Goal: Transaction & Acquisition: Book appointment/travel/reservation

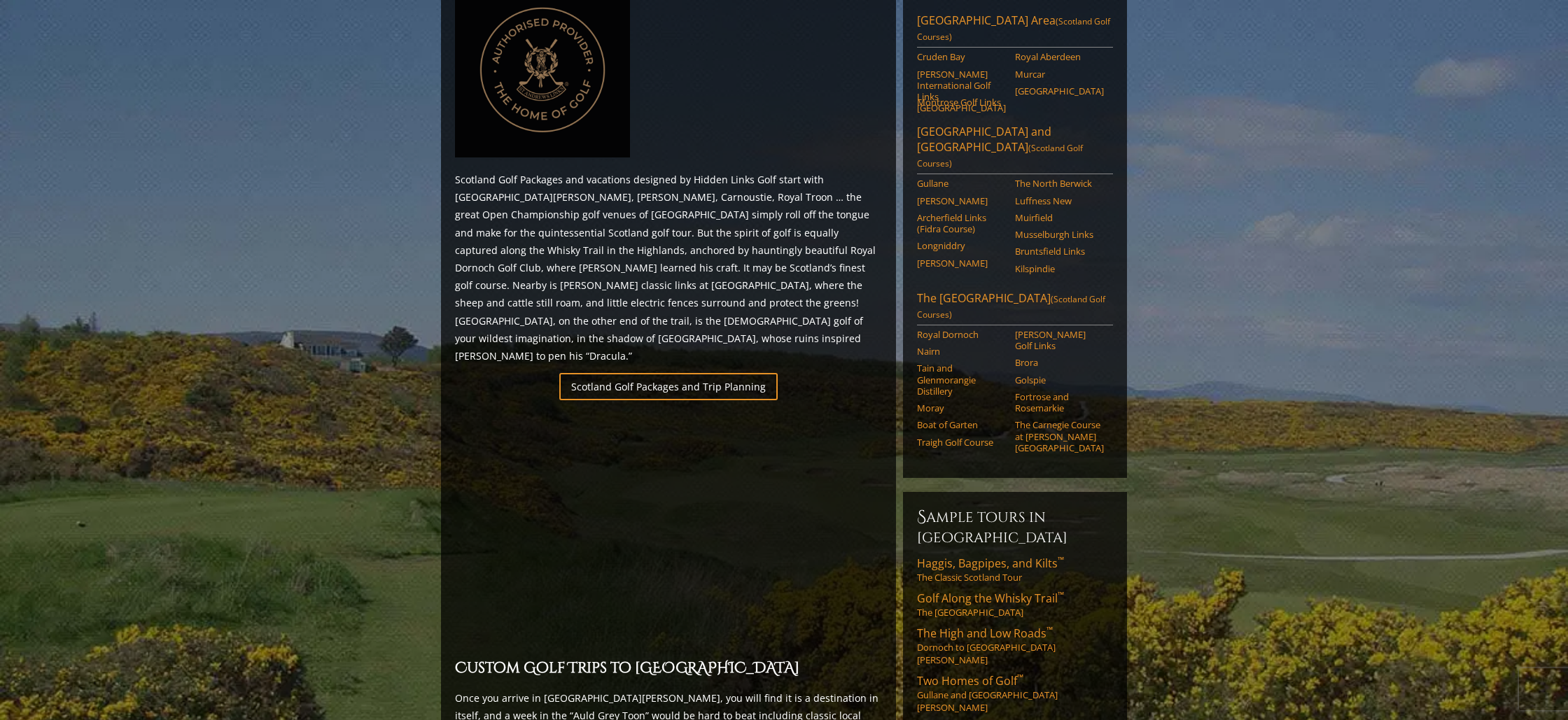
scroll to position [684, 0]
click at [635, 371] on link "Scotland Golf Packages and Trip Planning" at bounding box center [668, 384] width 218 height 27
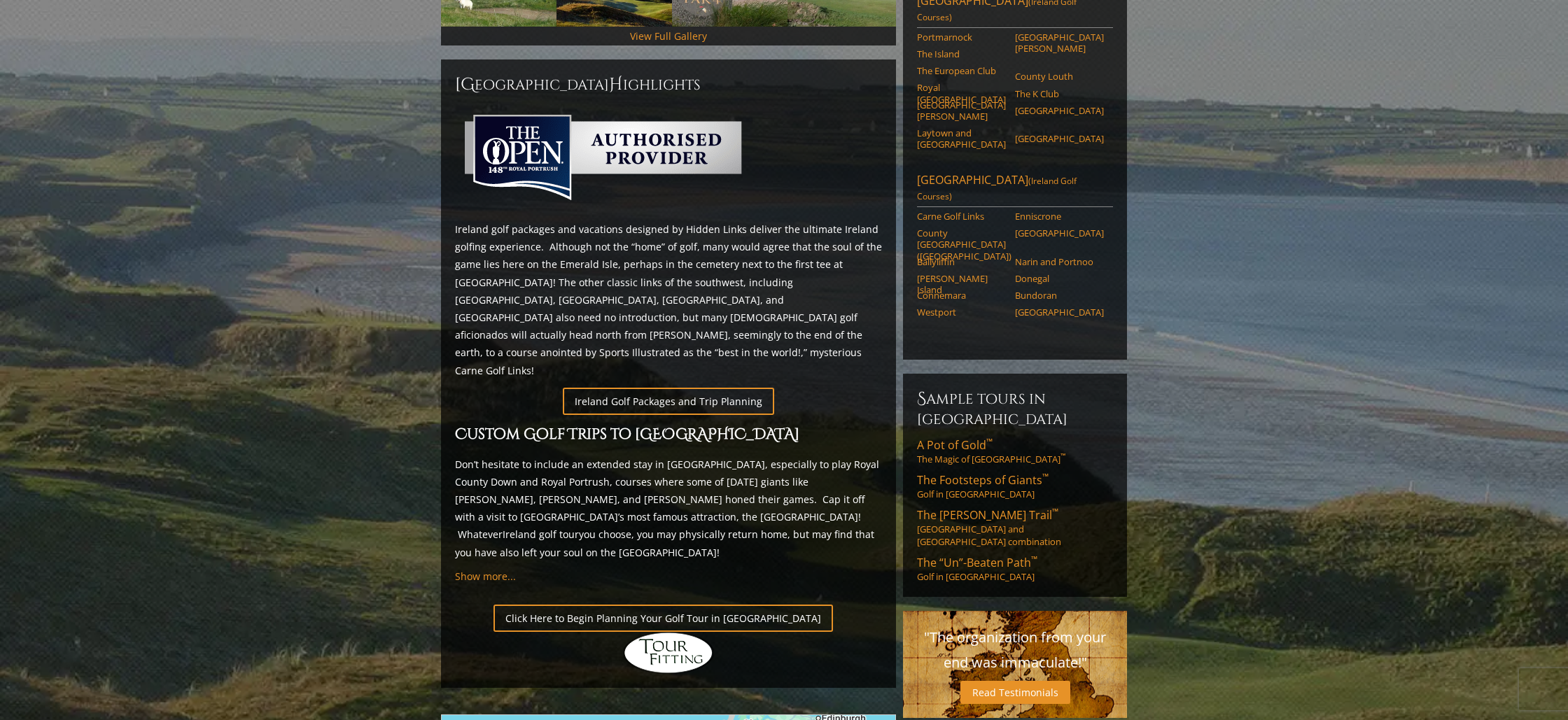
scroll to position [560, 0]
click at [632, 387] on link "Ireland Golf Packages and Trip Planning" at bounding box center [669, 400] width 212 height 27
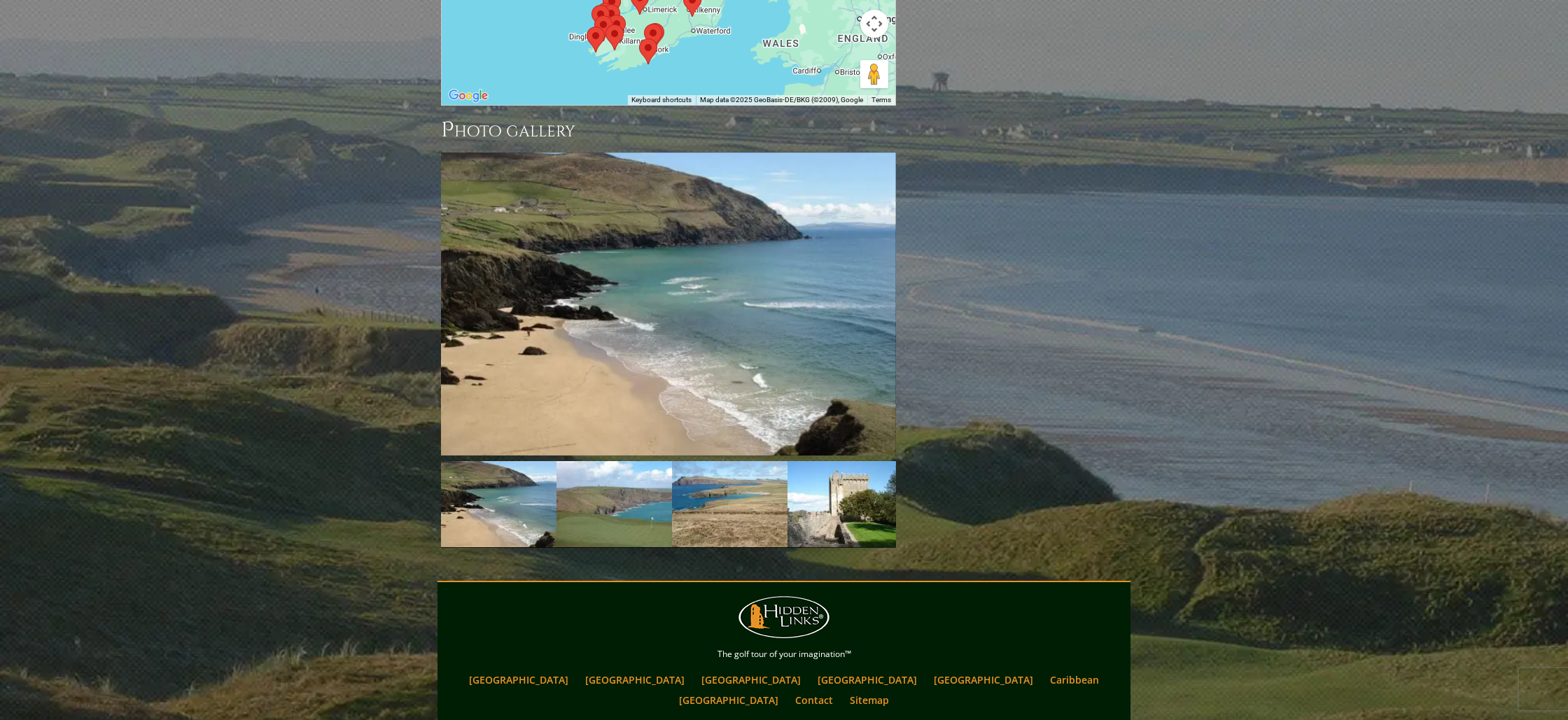
scroll to position [1527, 0]
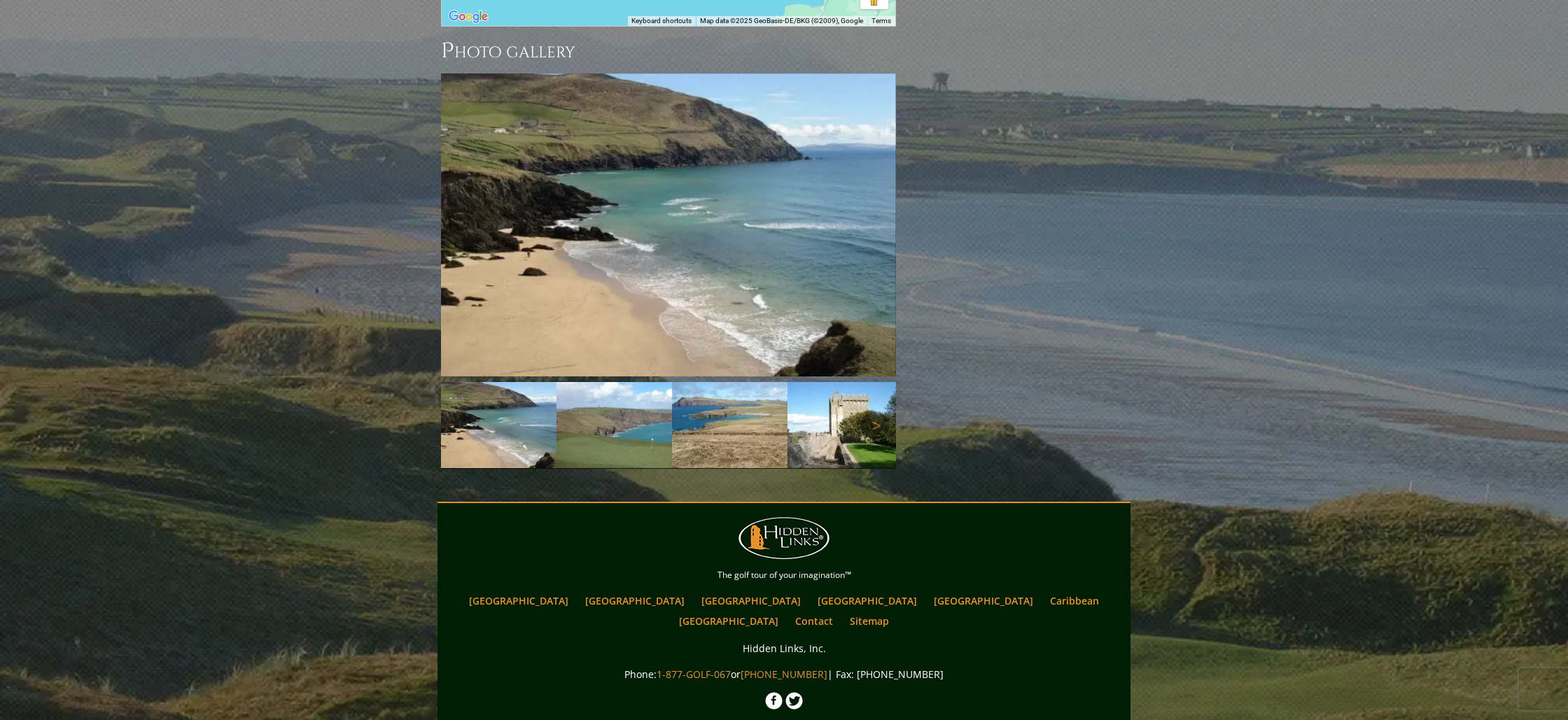
click at [513, 382] on img at bounding box center [499, 425] width 115 height 86
click at [618, 382] on img at bounding box center [614, 425] width 115 height 86
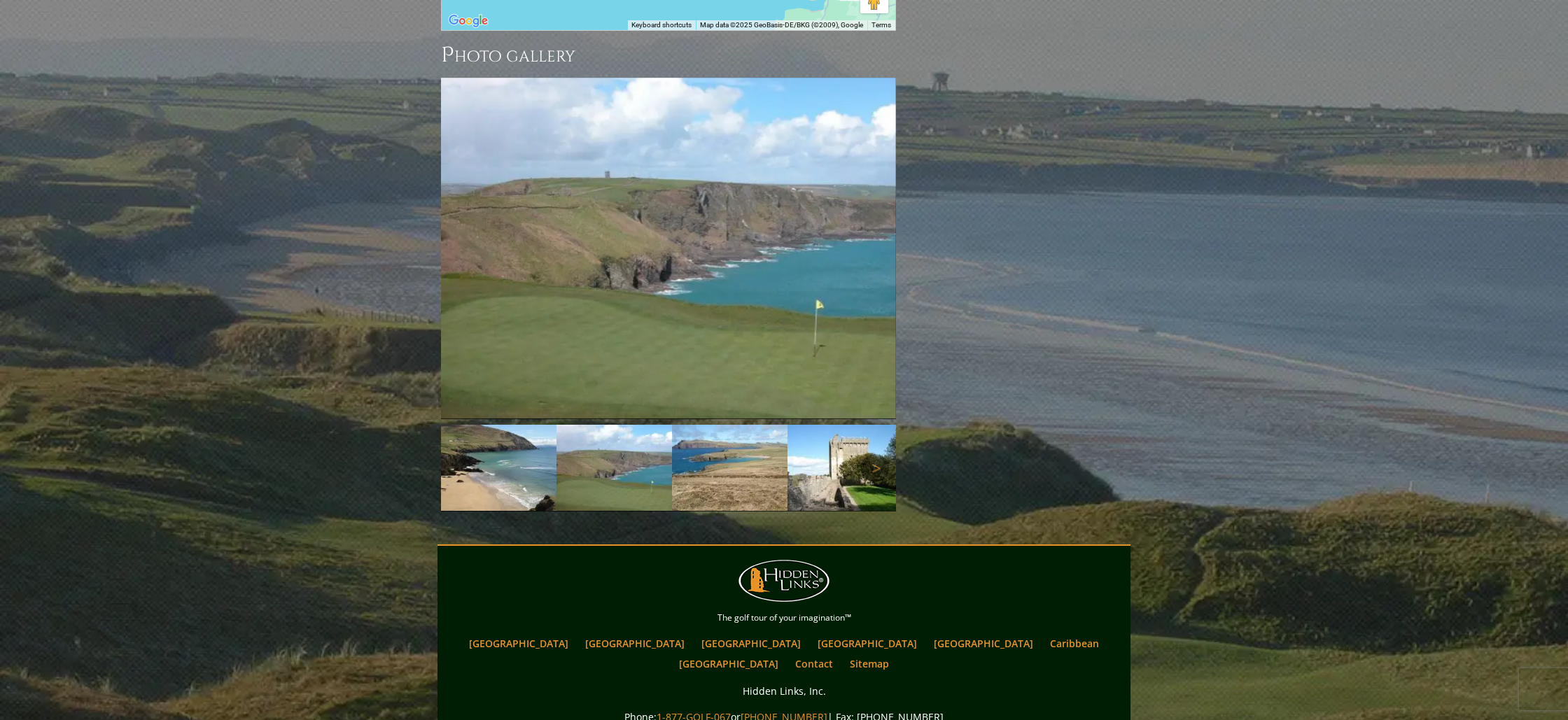
scroll to position [1524, 0]
click at [739, 424] on img at bounding box center [729, 466] width 115 height 86
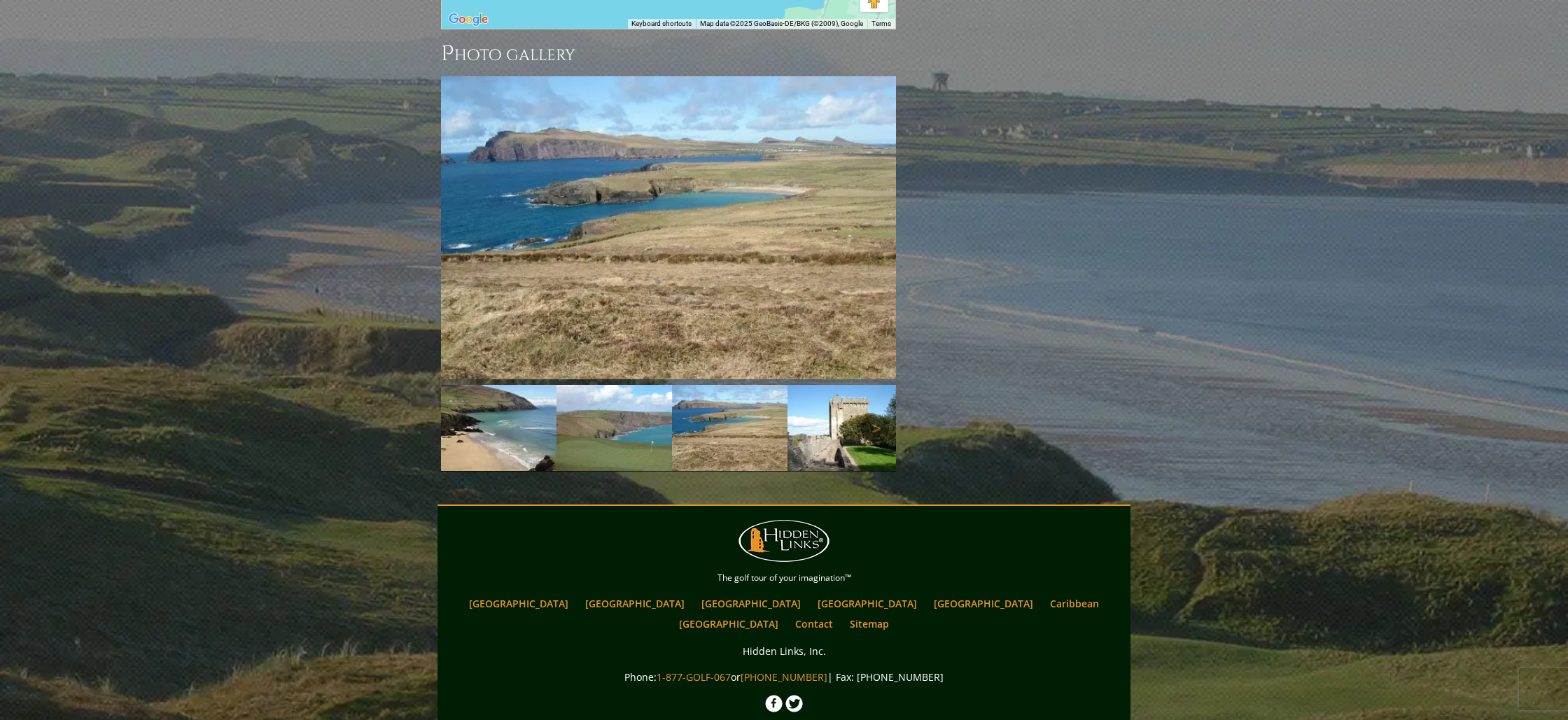
click at [822, 384] on img at bounding box center [845, 427] width 115 height 86
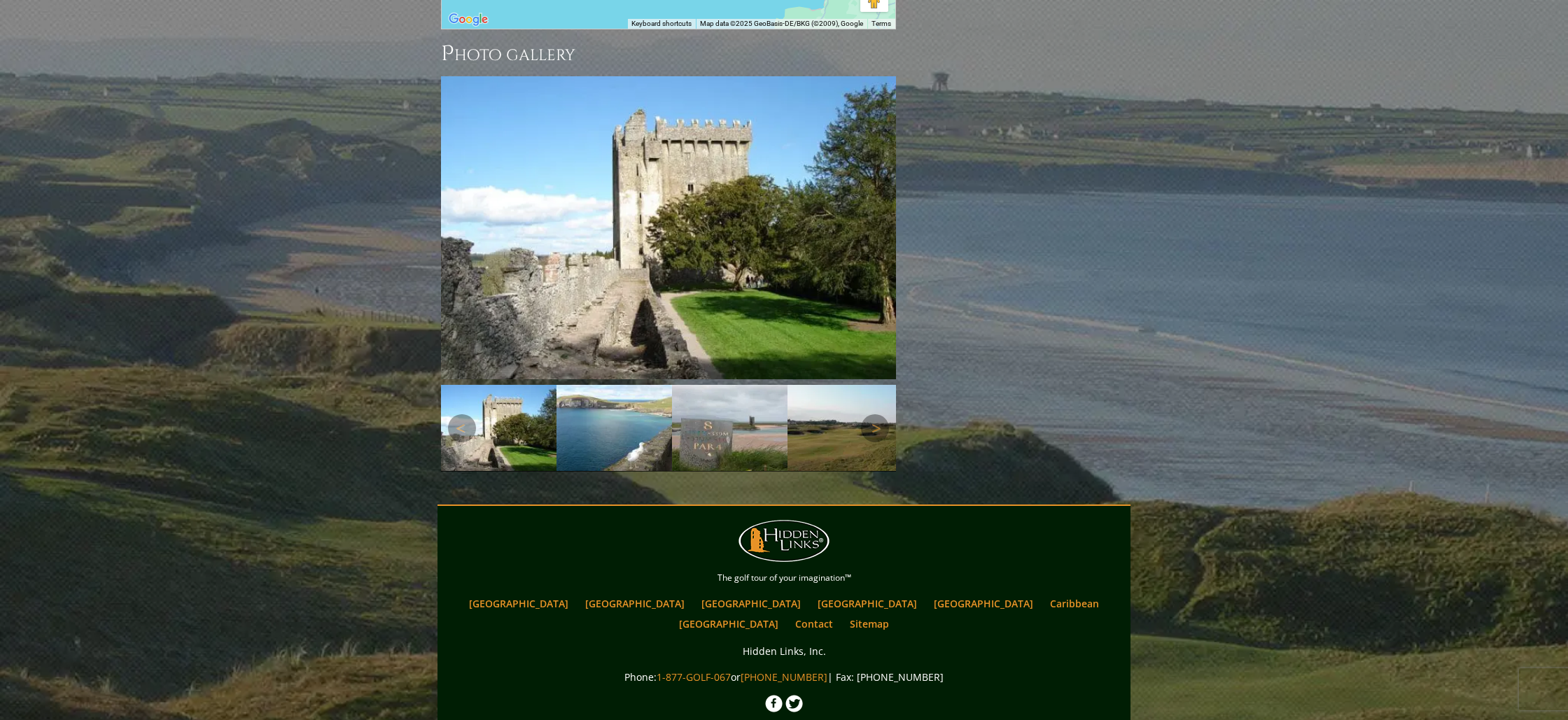
scroll to position [1526, 0]
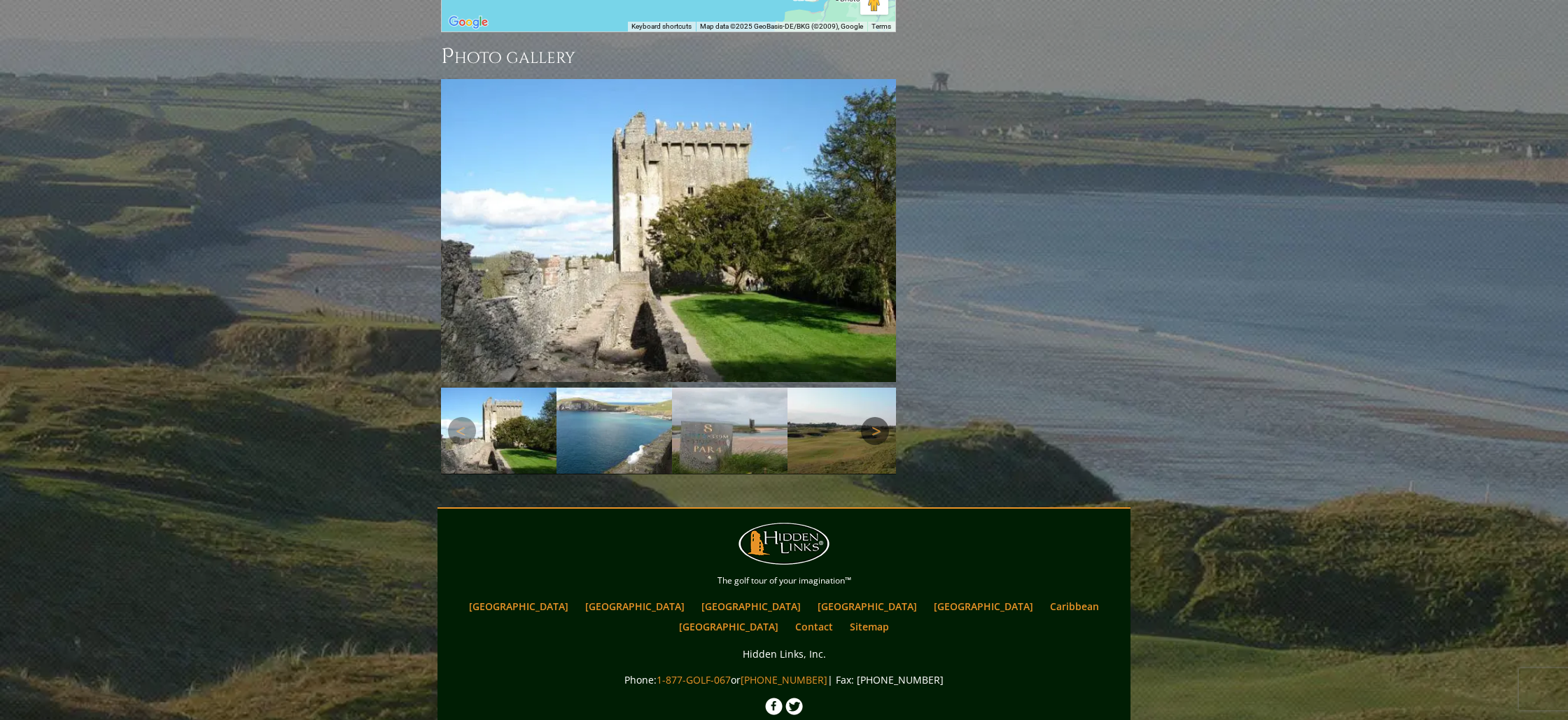
click at [879, 417] on link "Next" at bounding box center [875, 431] width 28 height 28
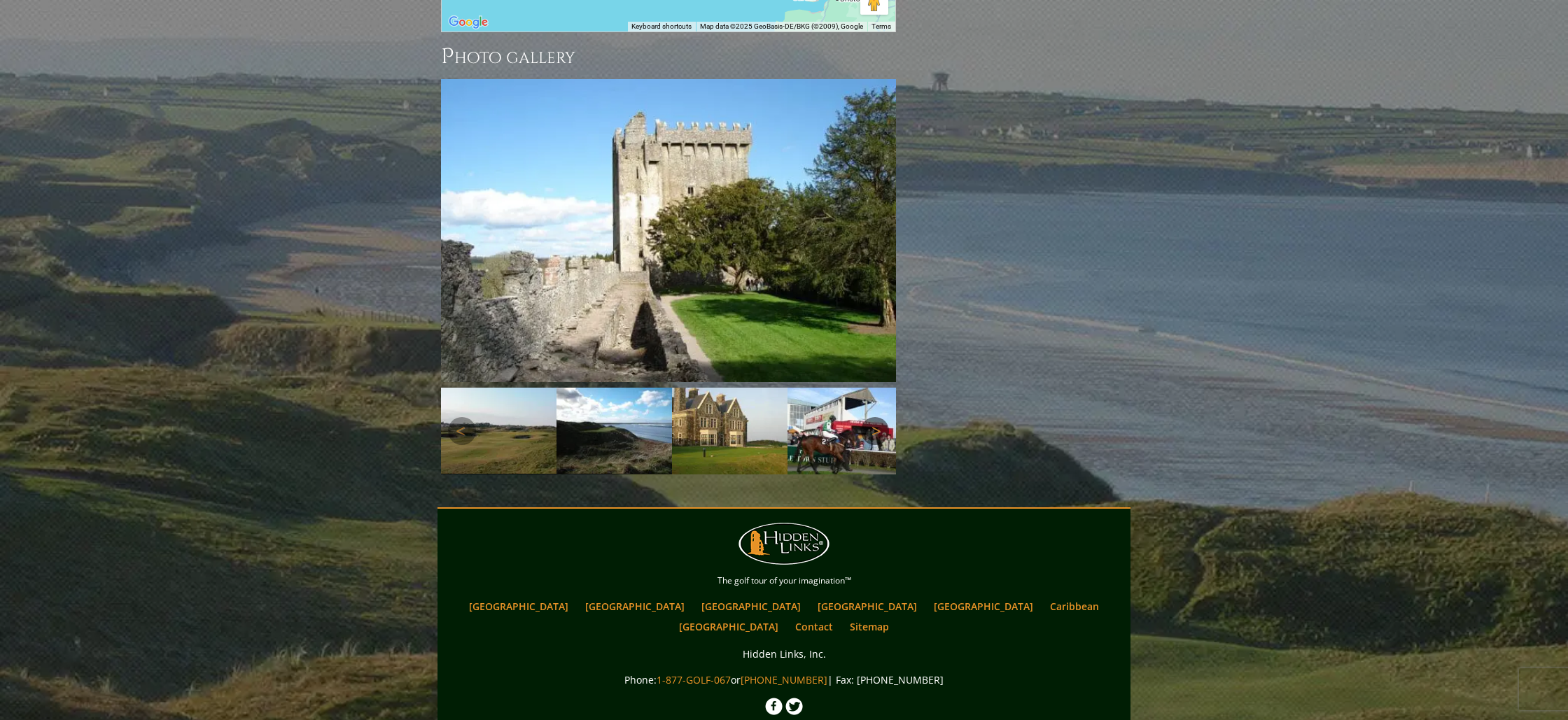
scroll to position [1522, 0]
click at [879, 416] on link "Next" at bounding box center [875, 430] width 28 height 28
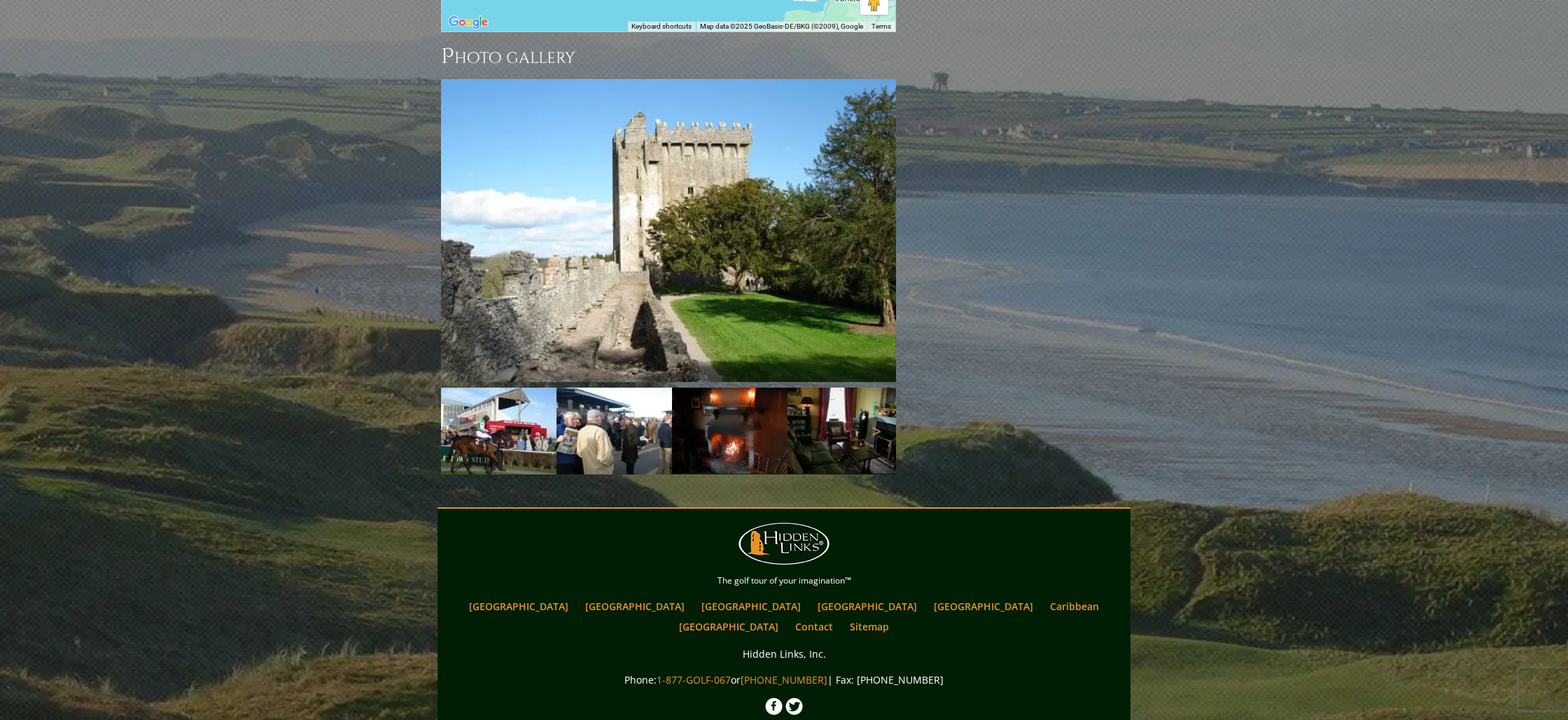
scroll to position [1523, 0]
click at [876, 415] on link "Next" at bounding box center [875, 429] width 28 height 28
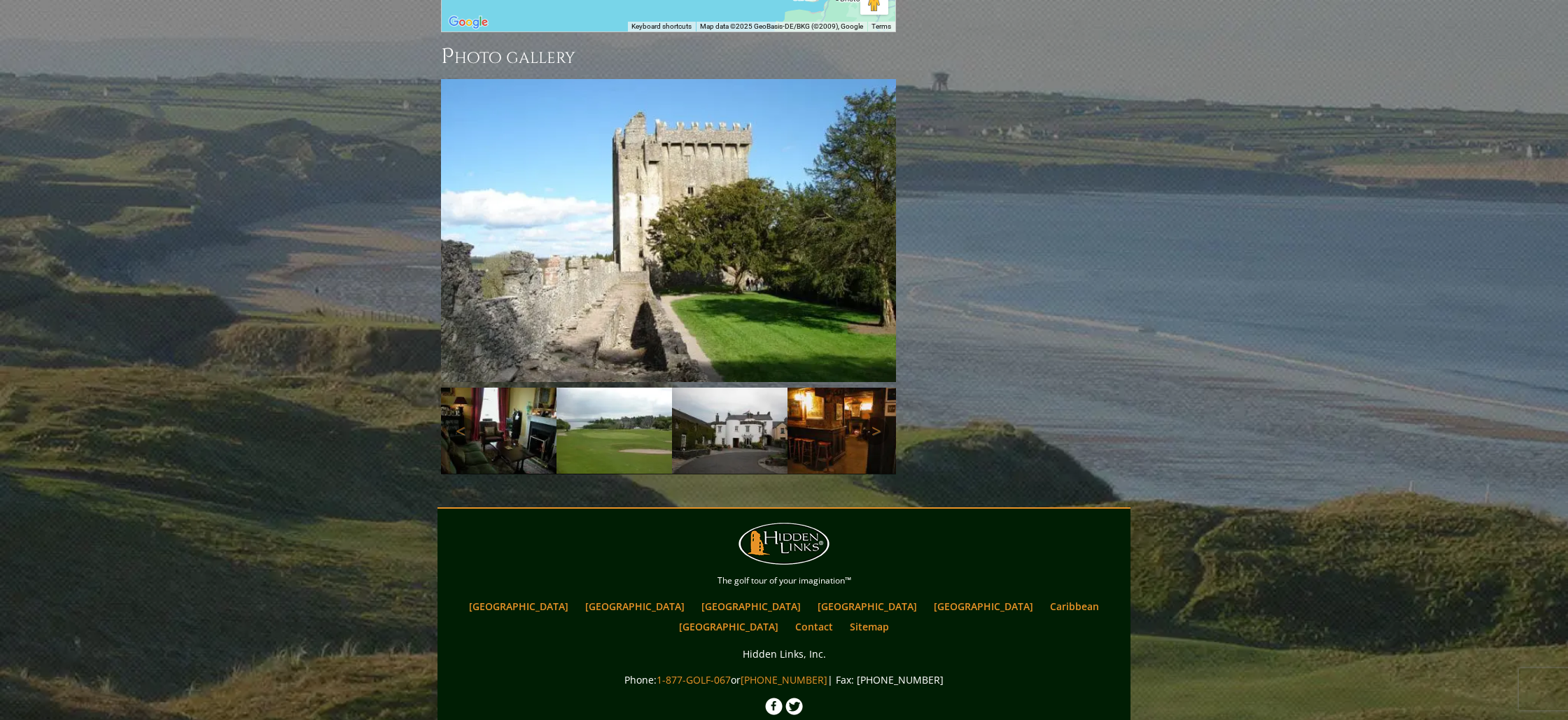
click at [639, 387] on img at bounding box center [614, 430] width 115 height 86
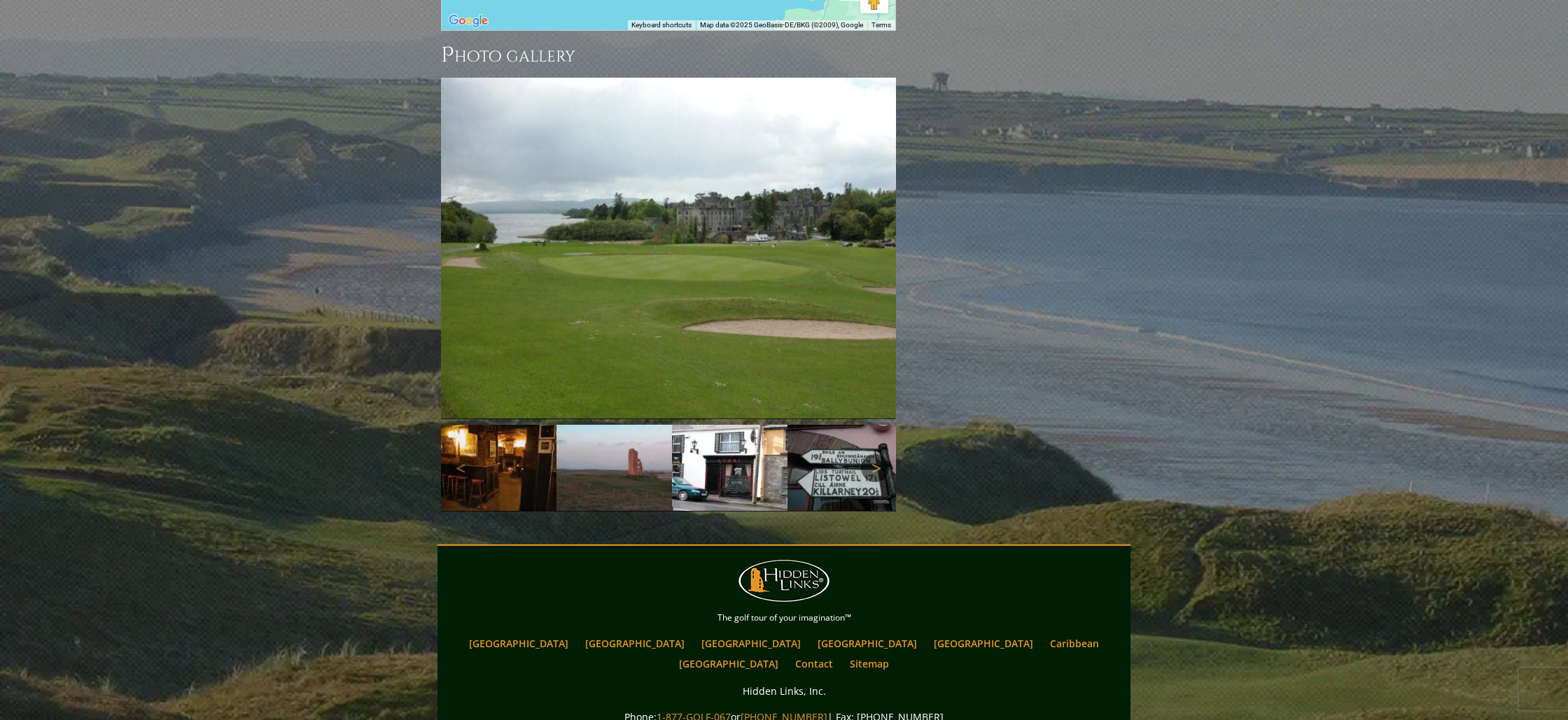
click at [879, 454] on link "Next" at bounding box center [875, 468] width 28 height 28
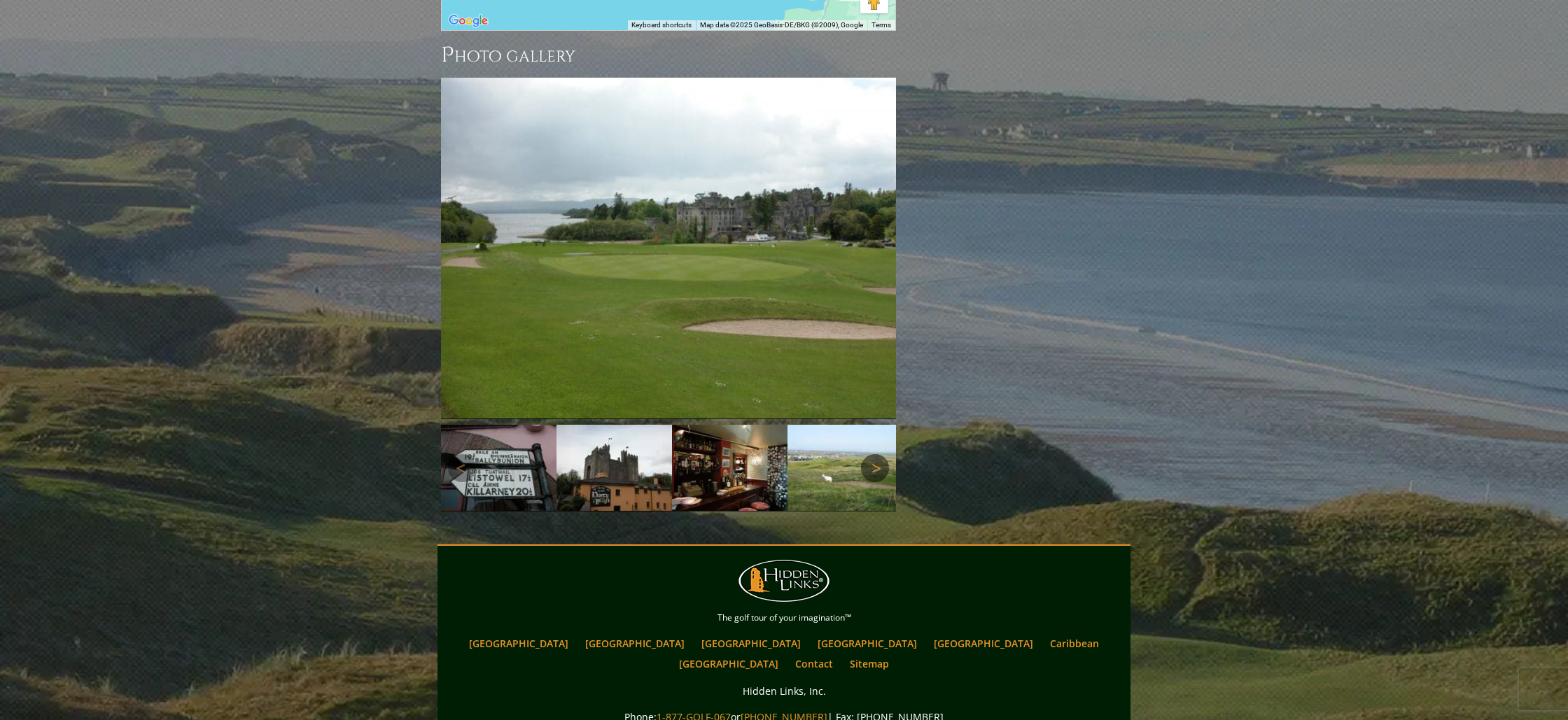
click at [878, 454] on link "Next" at bounding box center [875, 468] width 28 height 28
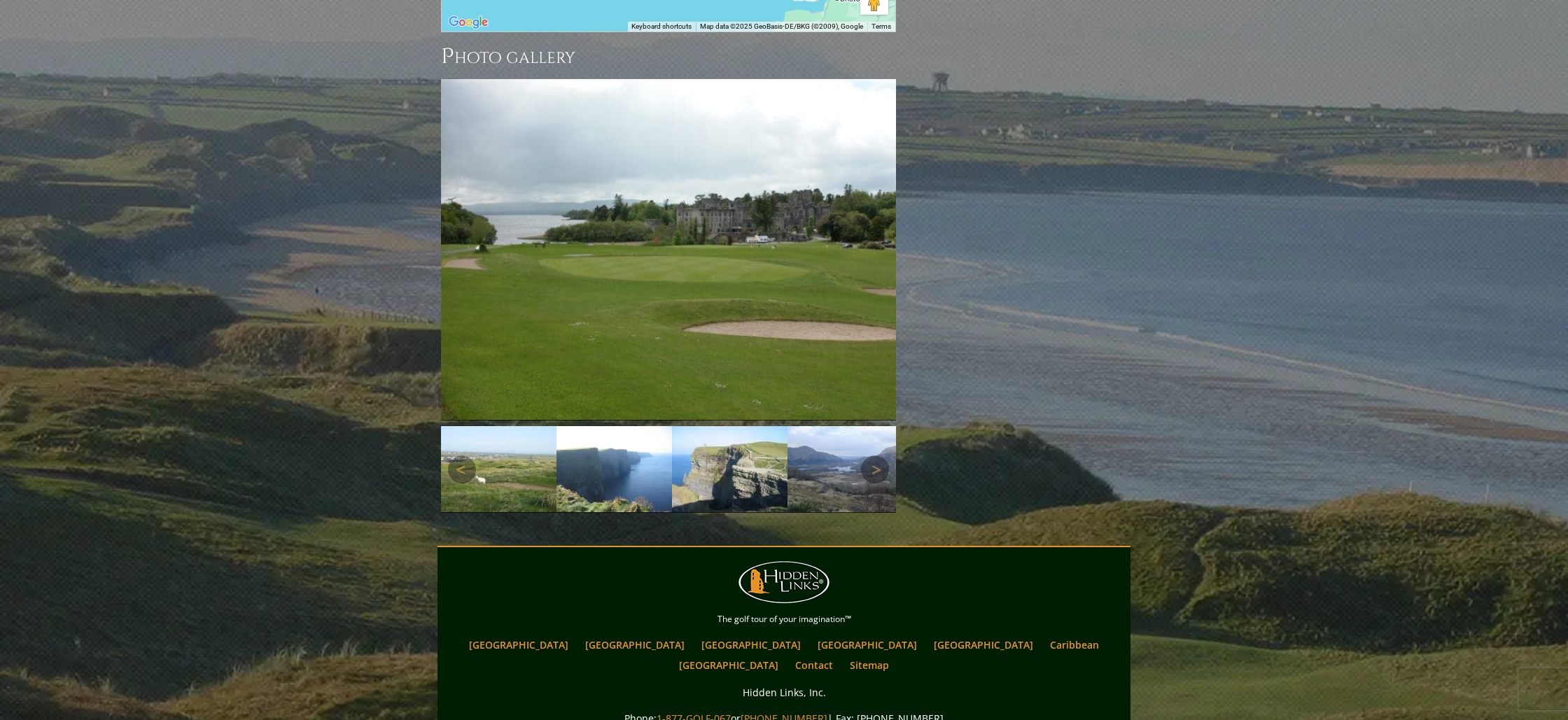
click at [708, 426] on img at bounding box center [729, 469] width 115 height 86
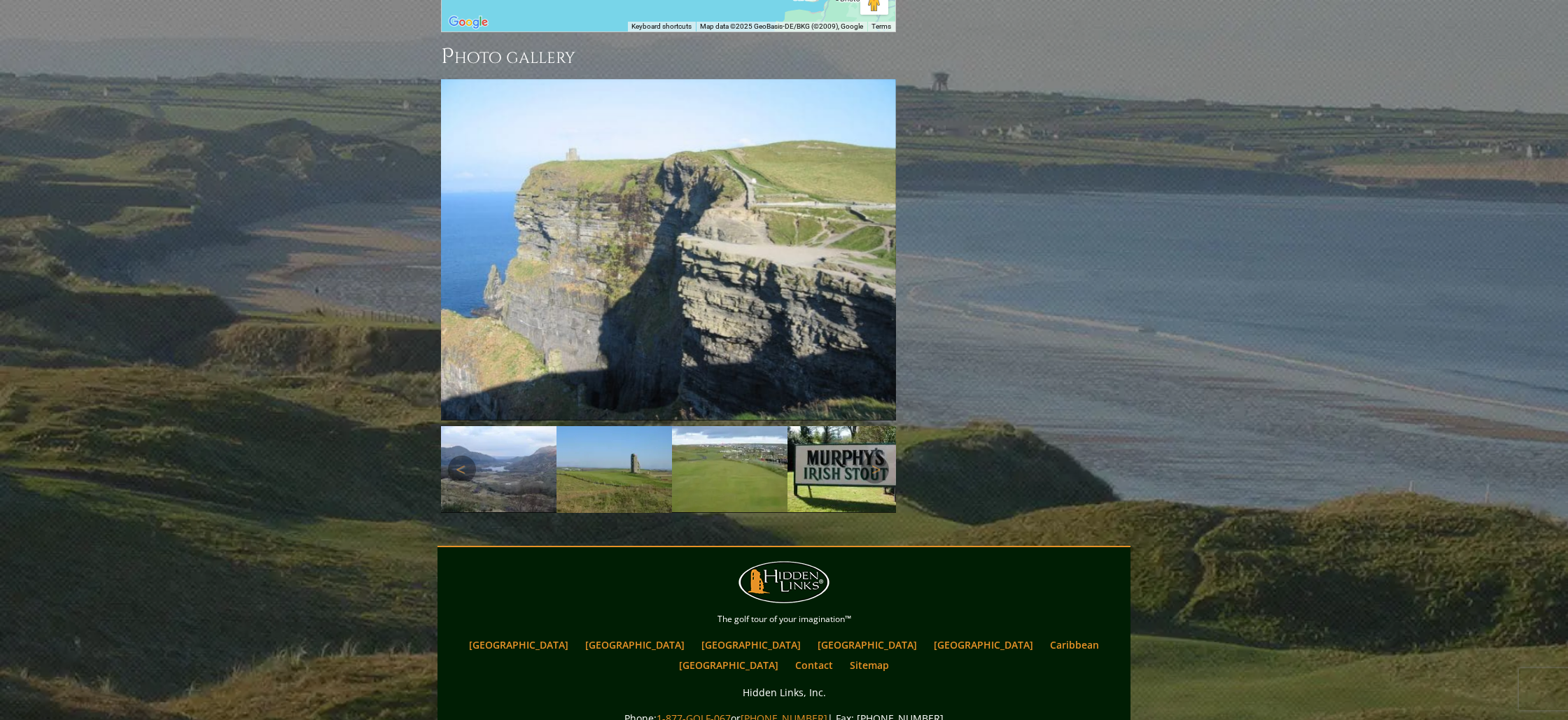
click at [819, 426] on img at bounding box center [845, 469] width 115 height 86
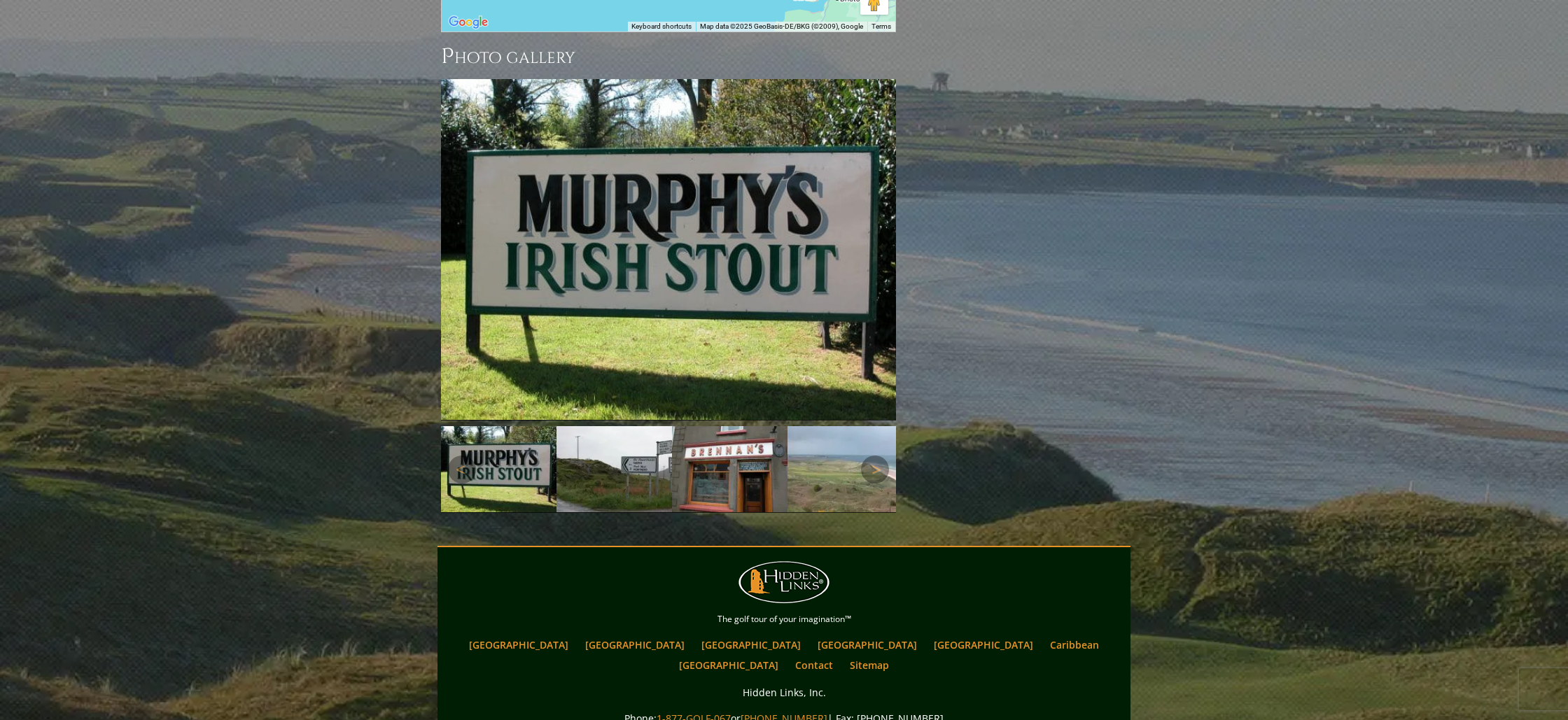
scroll to position [1519, 0]
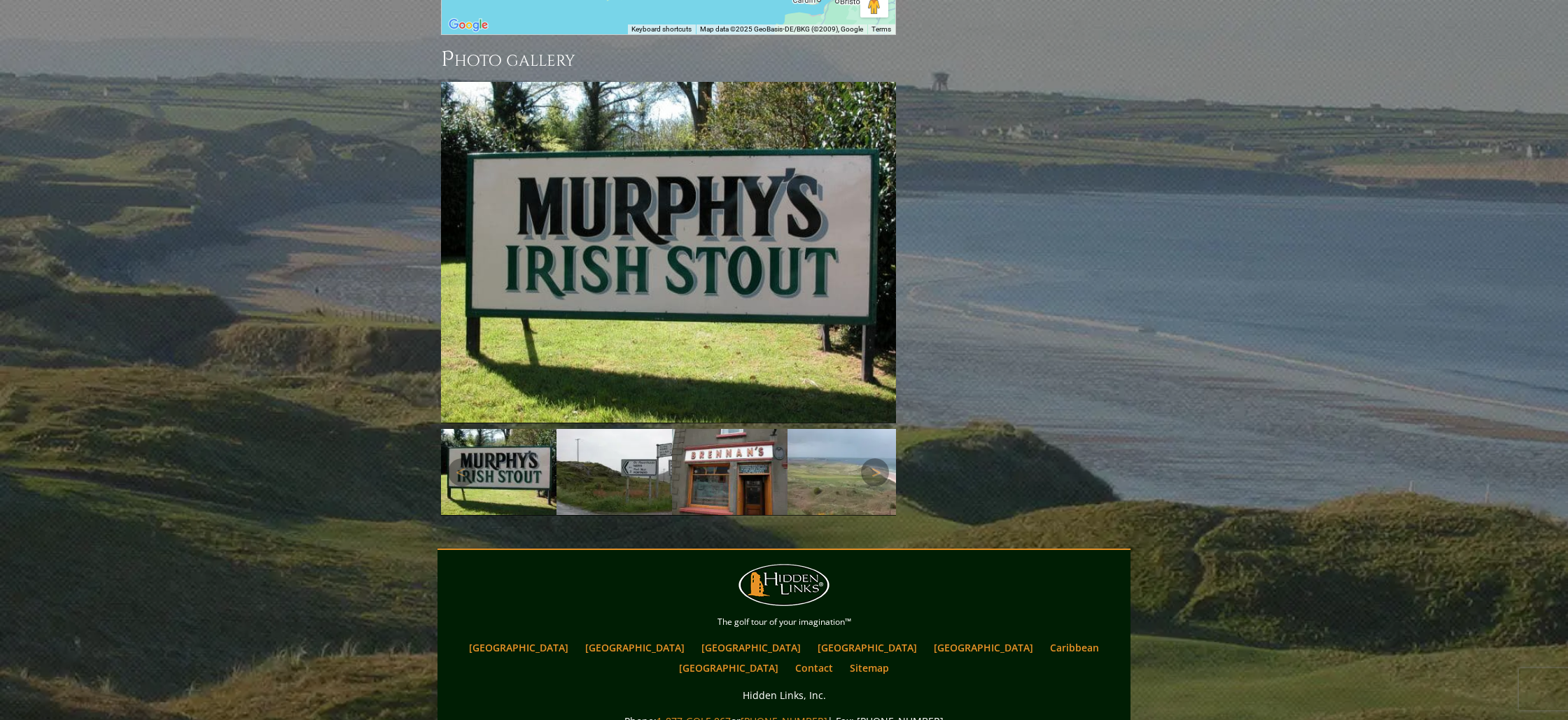
click at [760, 429] on img at bounding box center [729, 472] width 115 height 86
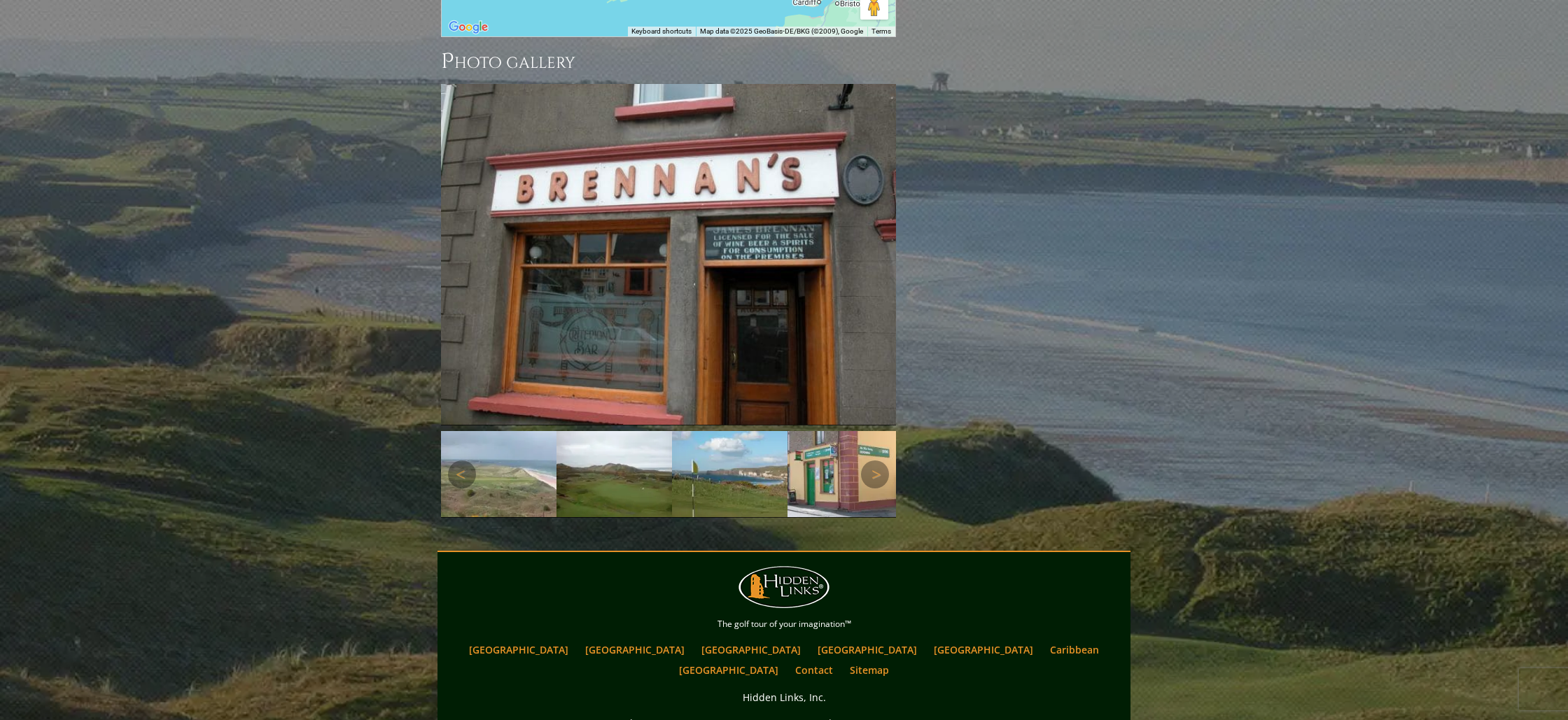
scroll to position [1518, 0]
click at [879, 460] on link "Next" at bounding box center [875, 474] width 28 height 28
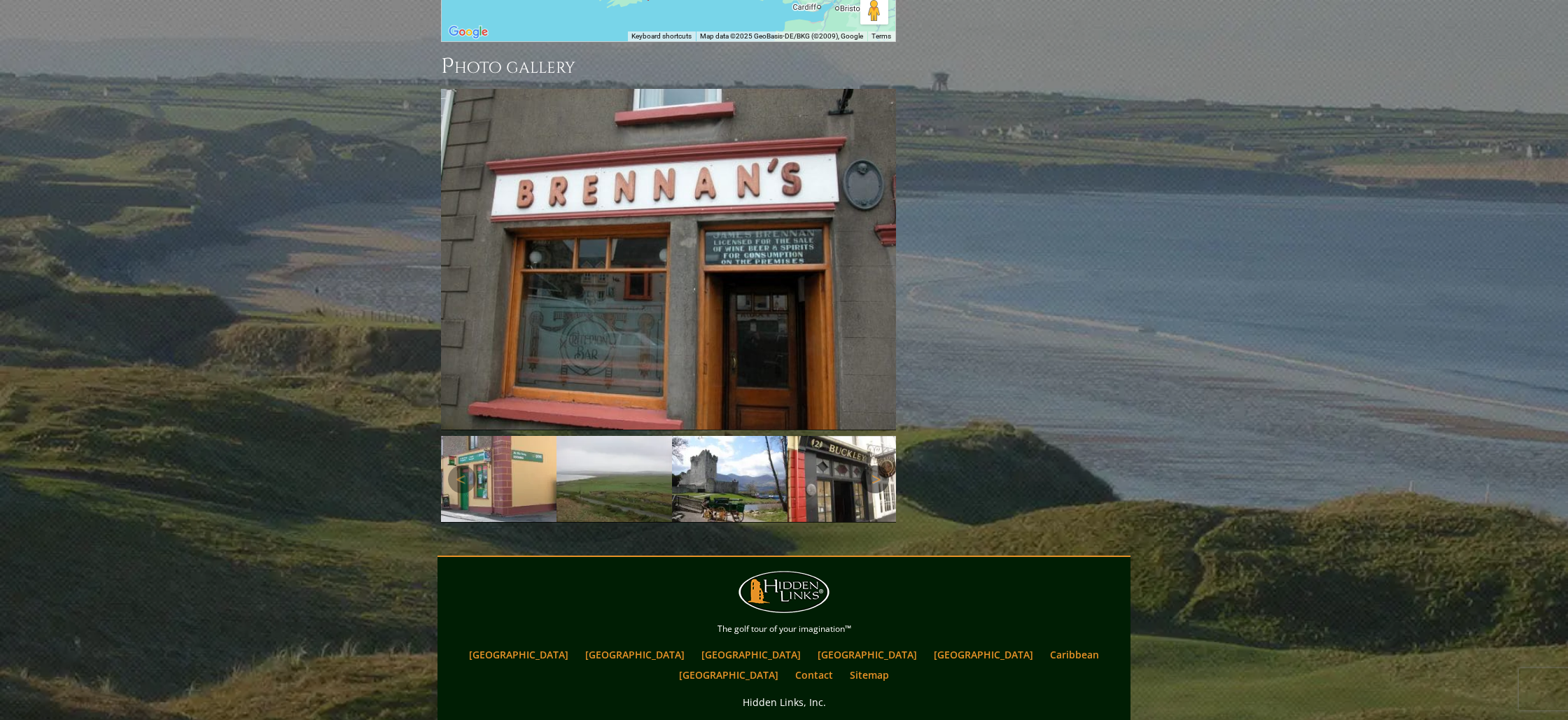
scroll to position [1514, 0]
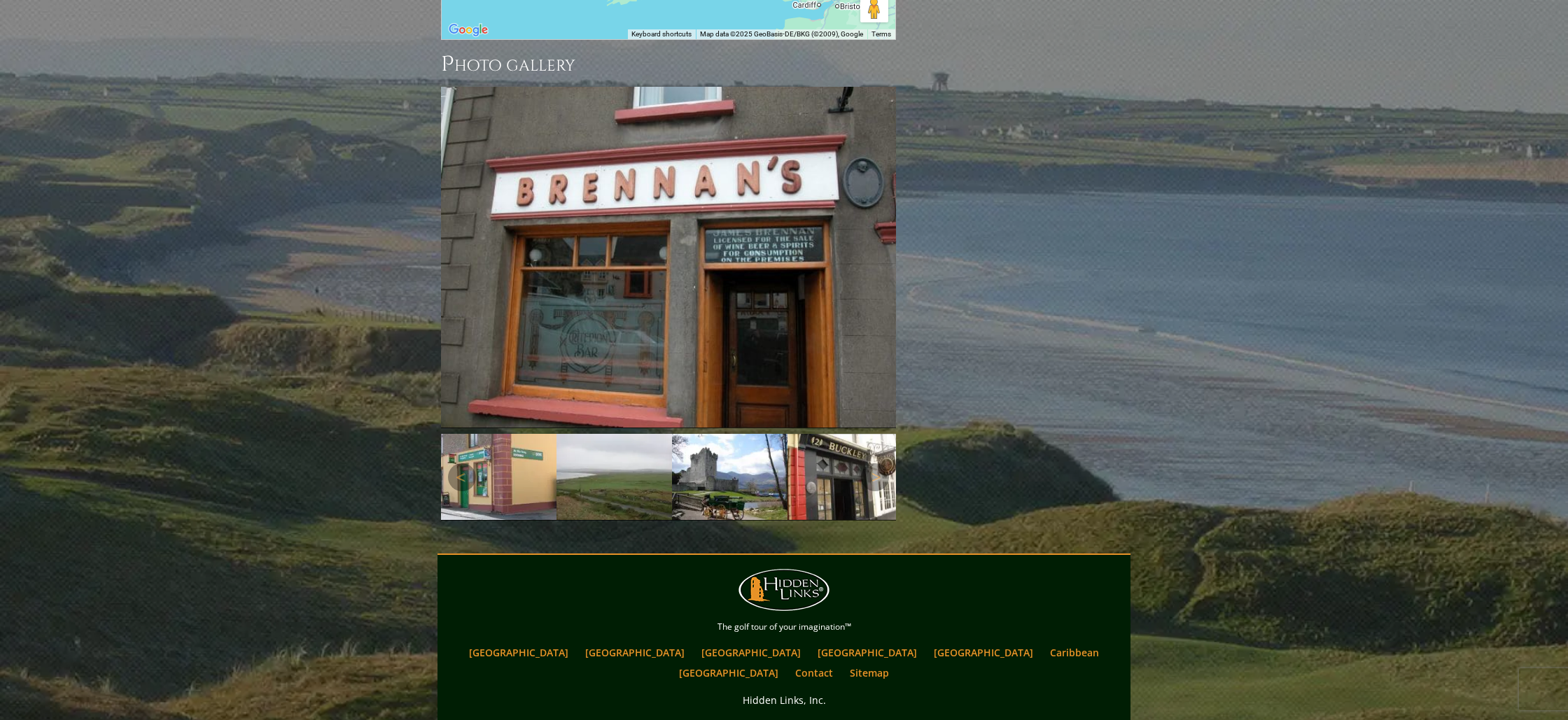
click at [503, 434] on img at bounding box center [499, 477] width 115 height 86
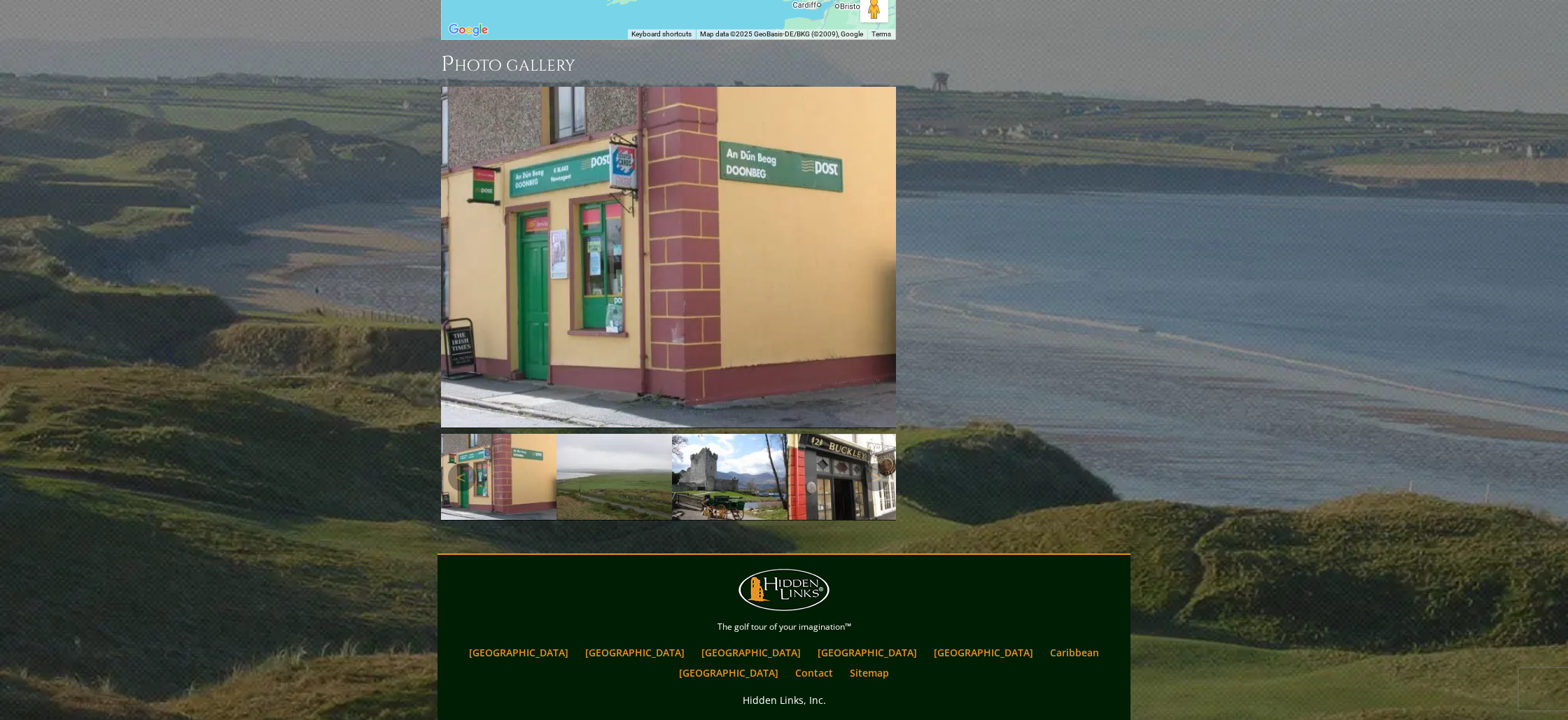
scroll to position [1512, 0]
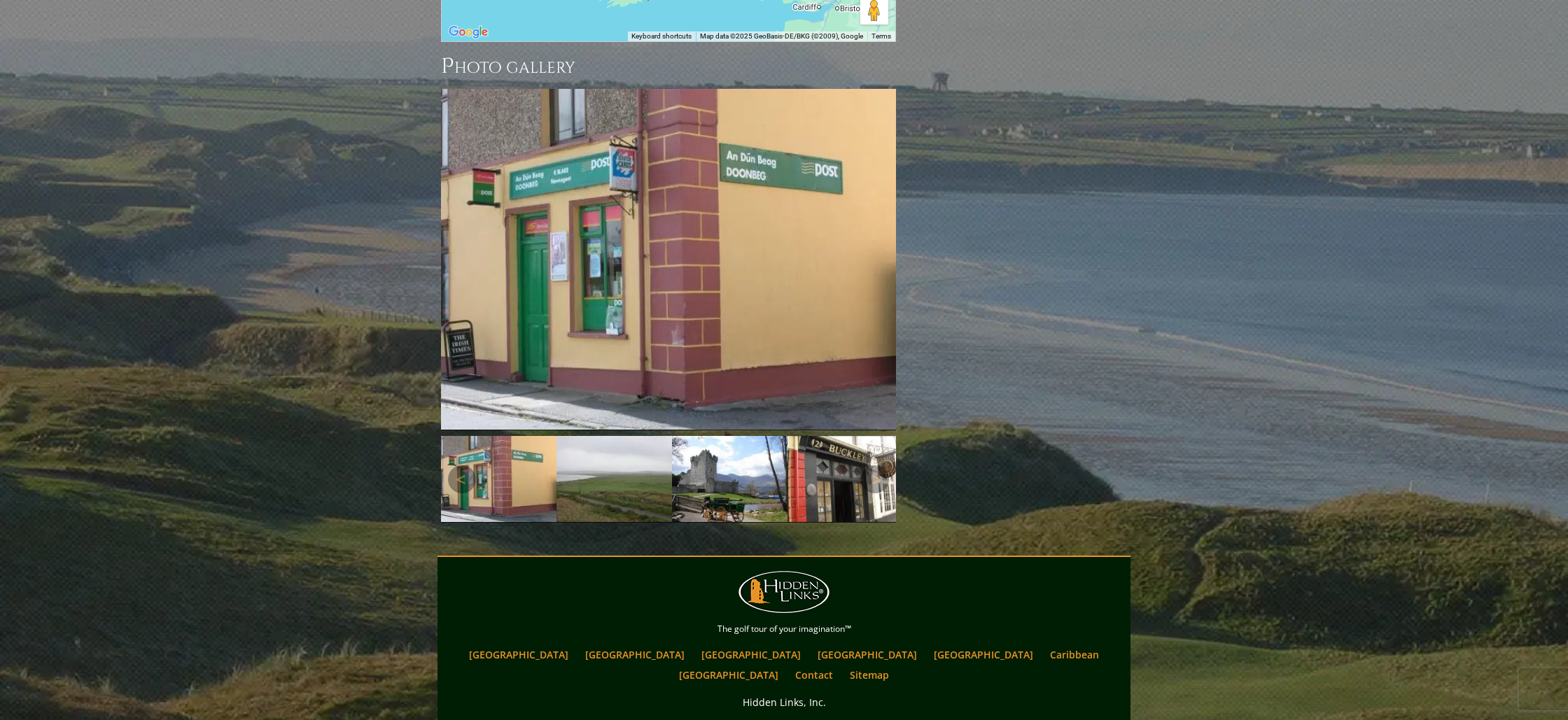
click at [842, 436] on img at bounding box center [845, 479] width 115 height 86
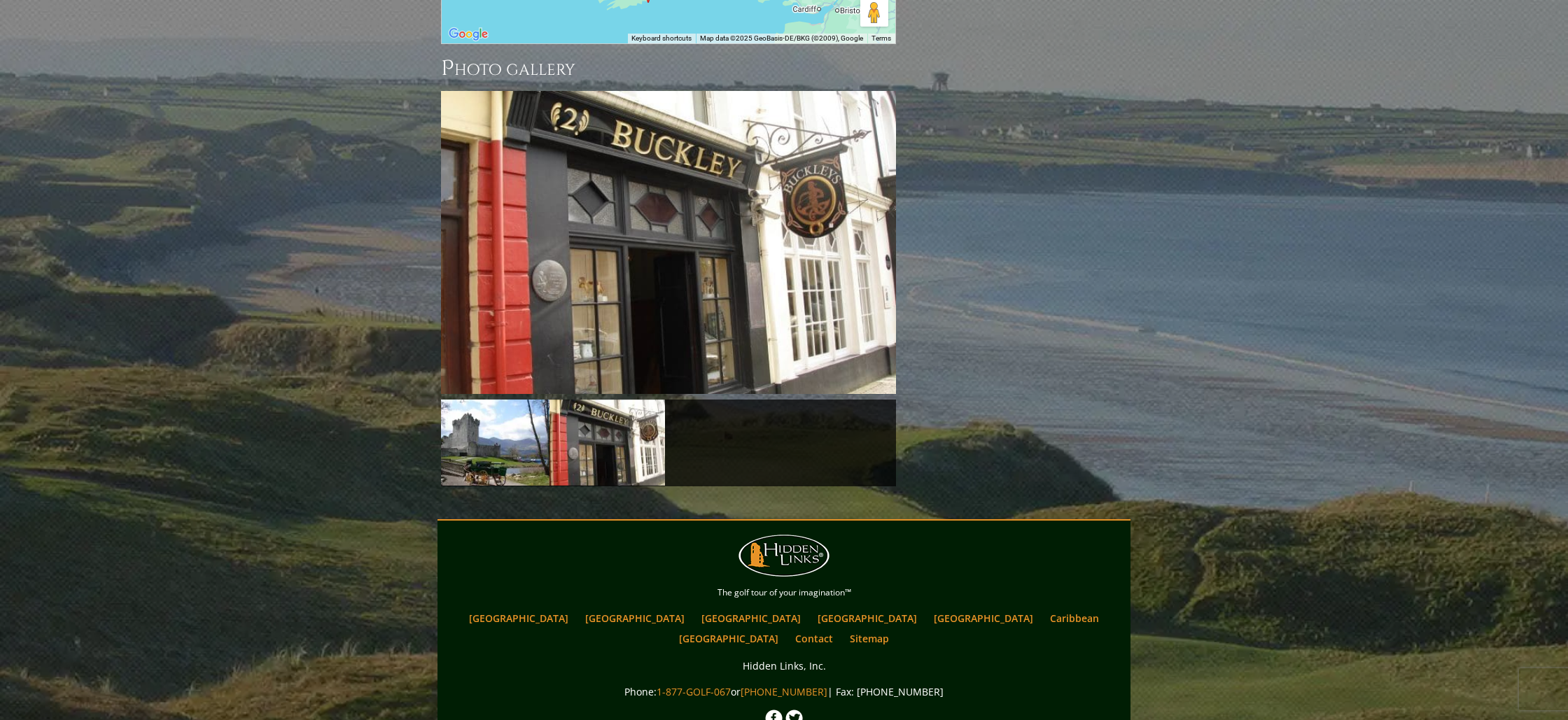
scroll to position [1527, 0]
